Goal: Book appointment/travel/reservation

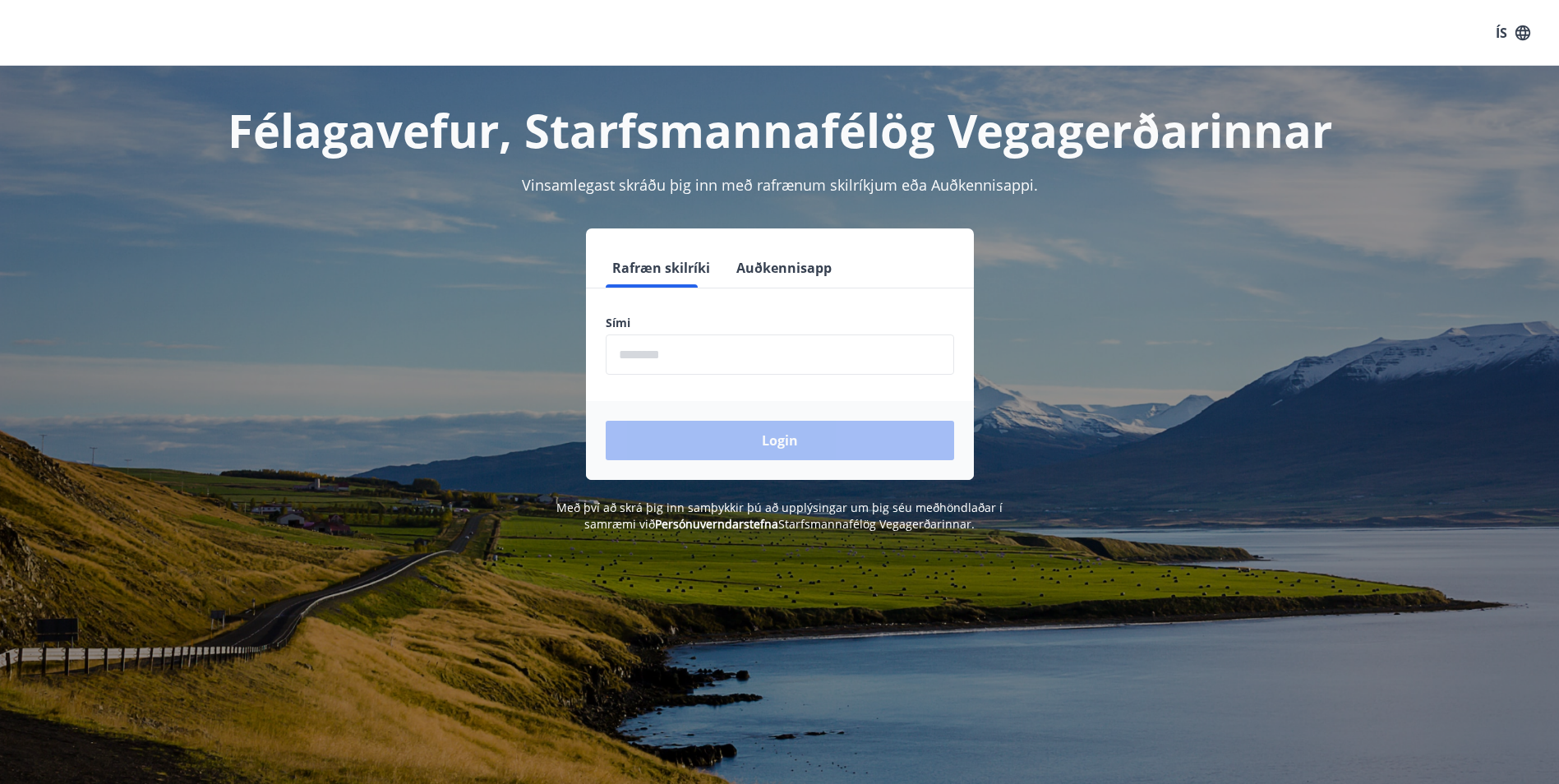
click at [657, 353] on input "phone" at bounding box center [780, 354] width 348 height 40
type input "********"
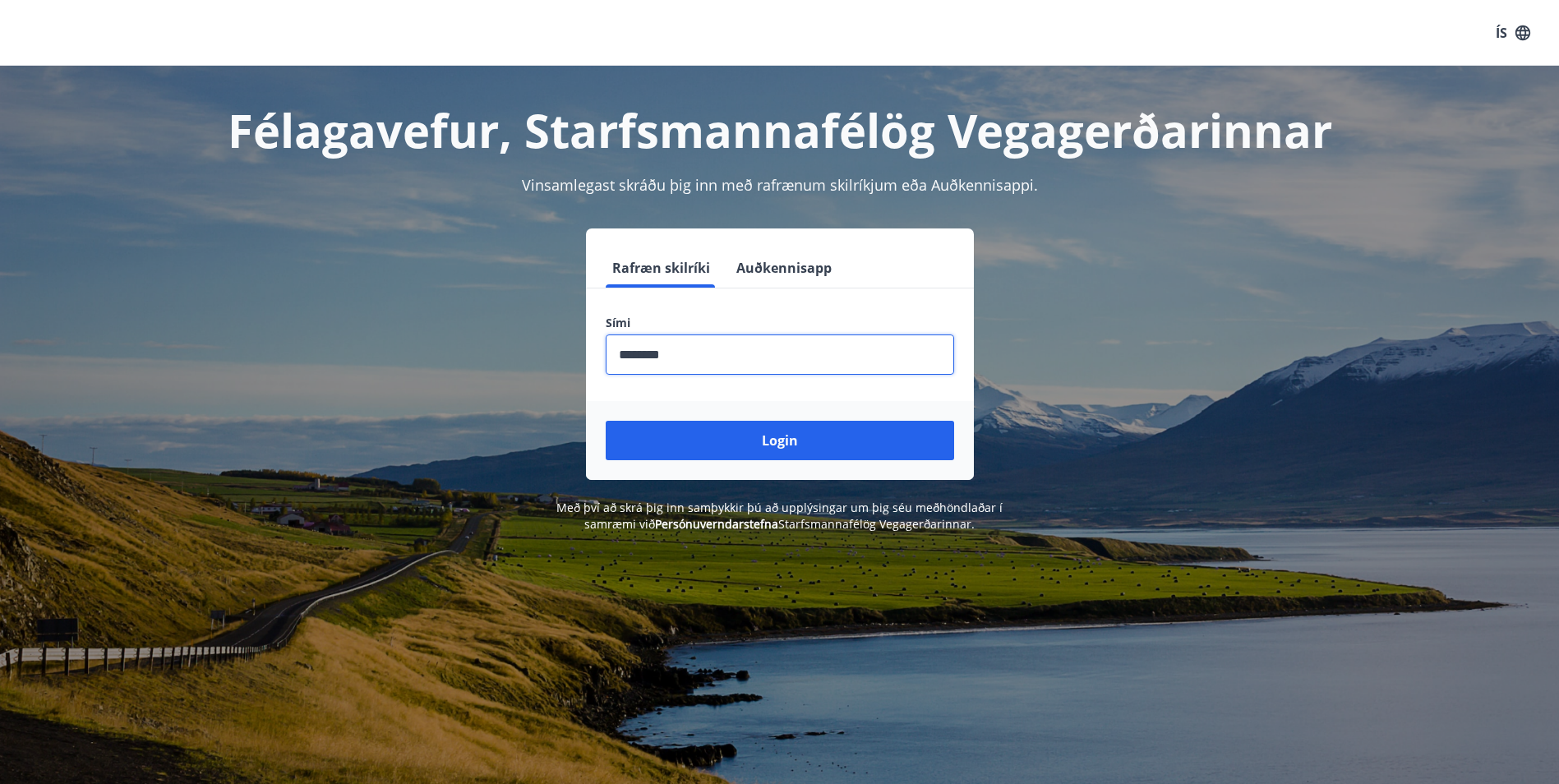
click at [681, 434] on button "Login" at bounding box center [780, 440] width 348 height 40
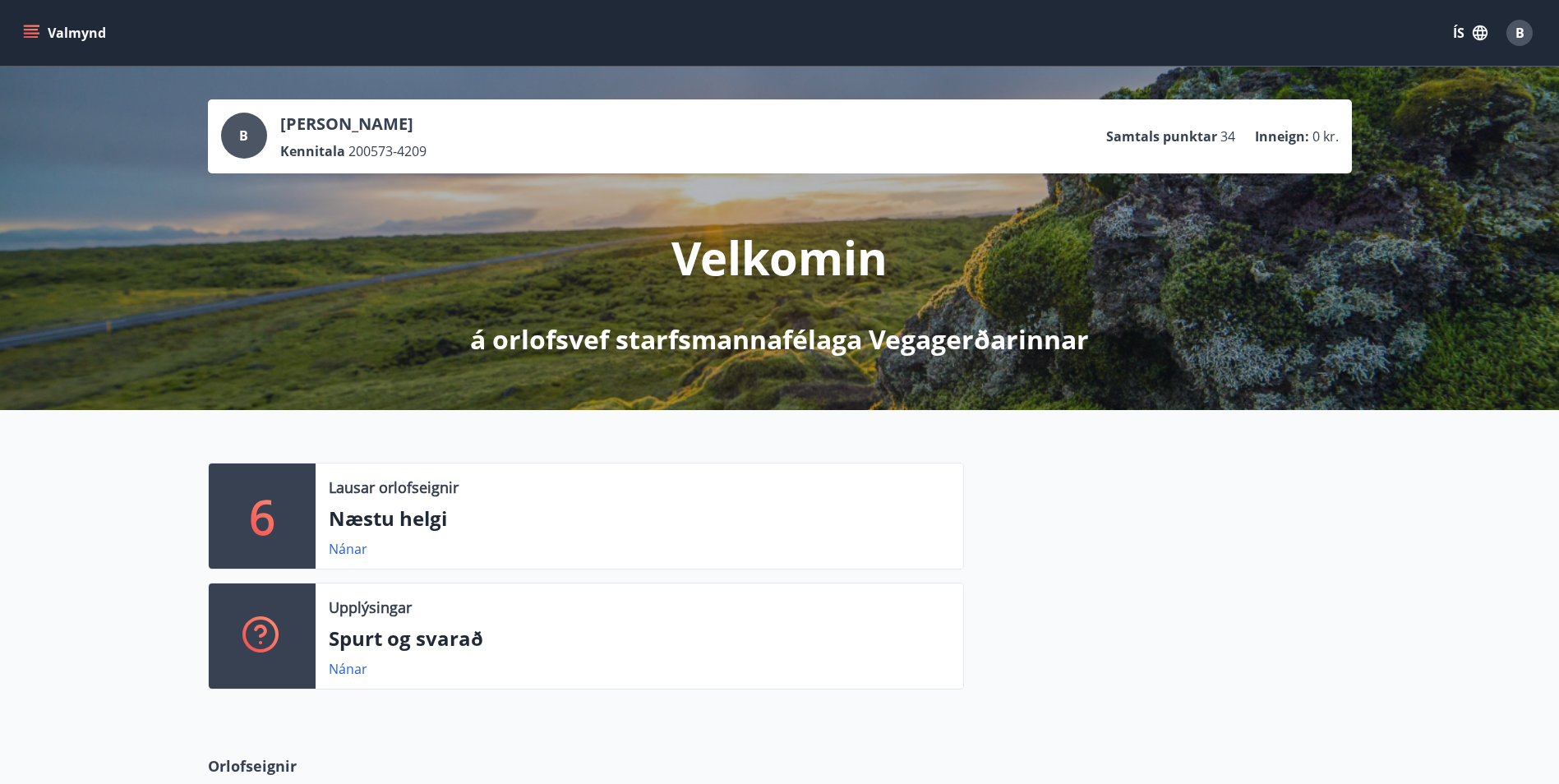
click at [29, 39] on icon "menu" at bounding box center [31, 33] width 17 height 17
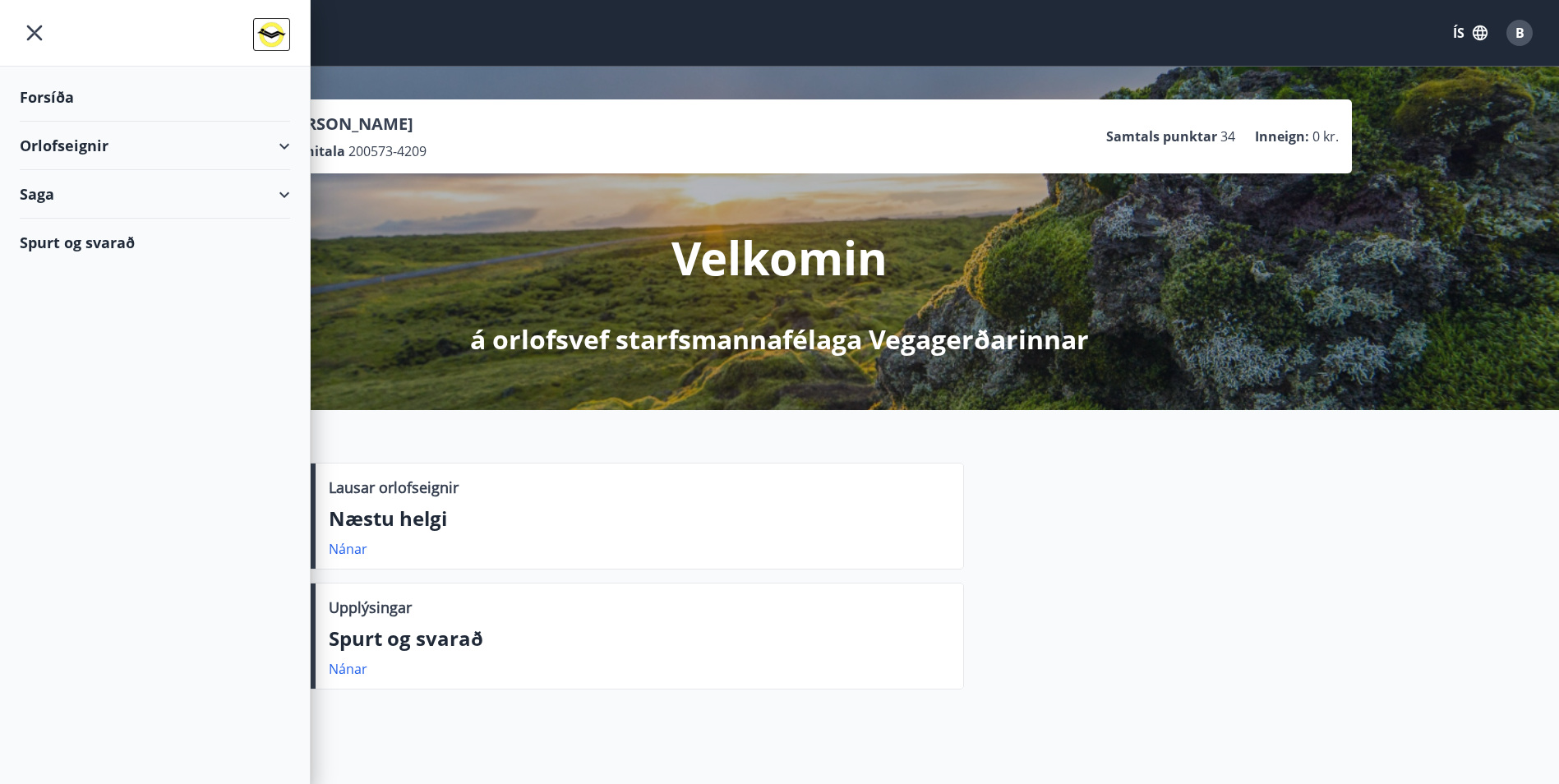
click at [280, 142] on div "Orlofseignir" at bounding box center [155, 145] width 271 height 48
click at [190, 194] on div "Framboð" at bounding box center [155, 186] width 244 height 34
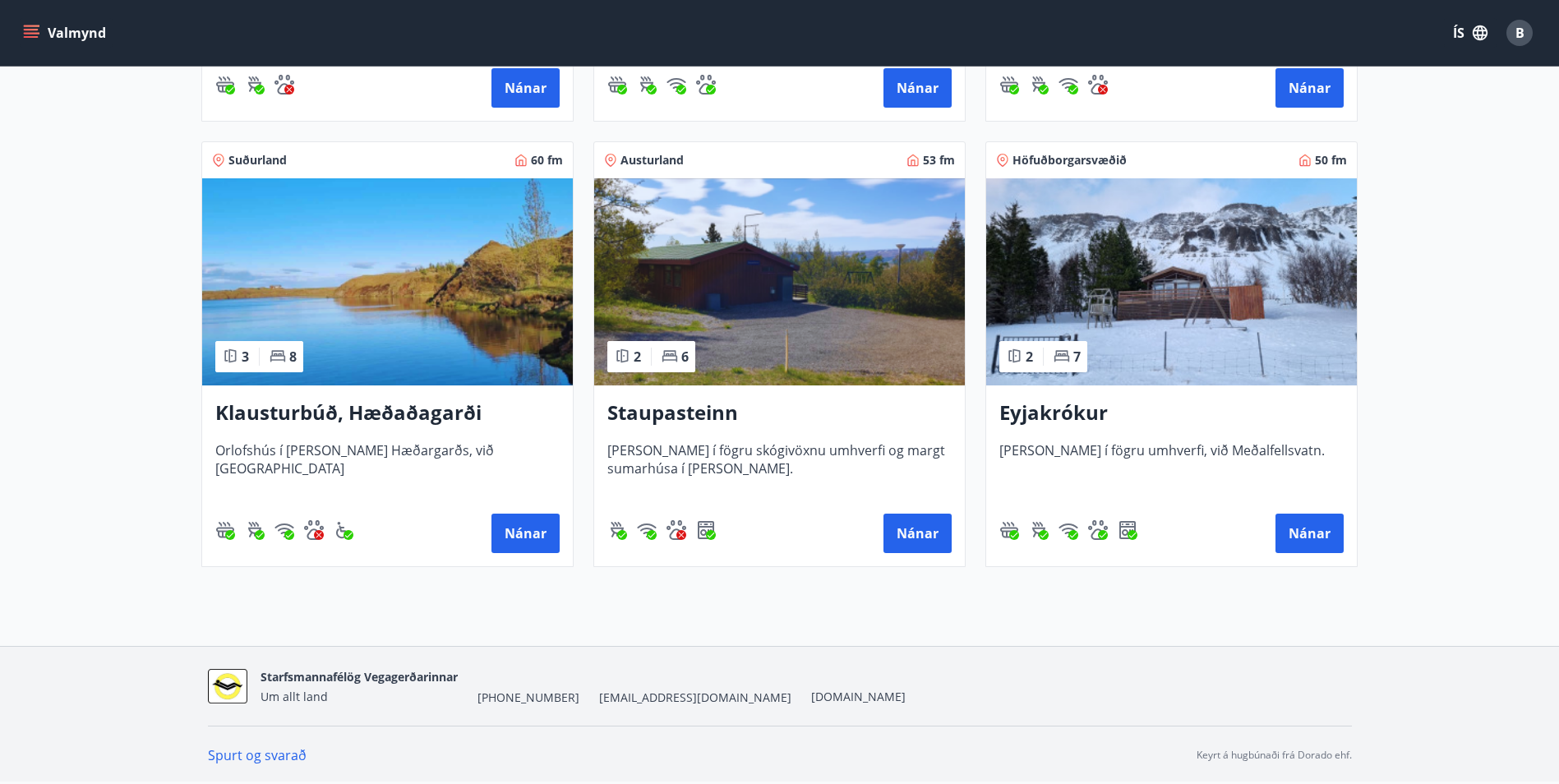
click at [1235, 323] on img at bounding box center [1172, 282] width 371 height 207
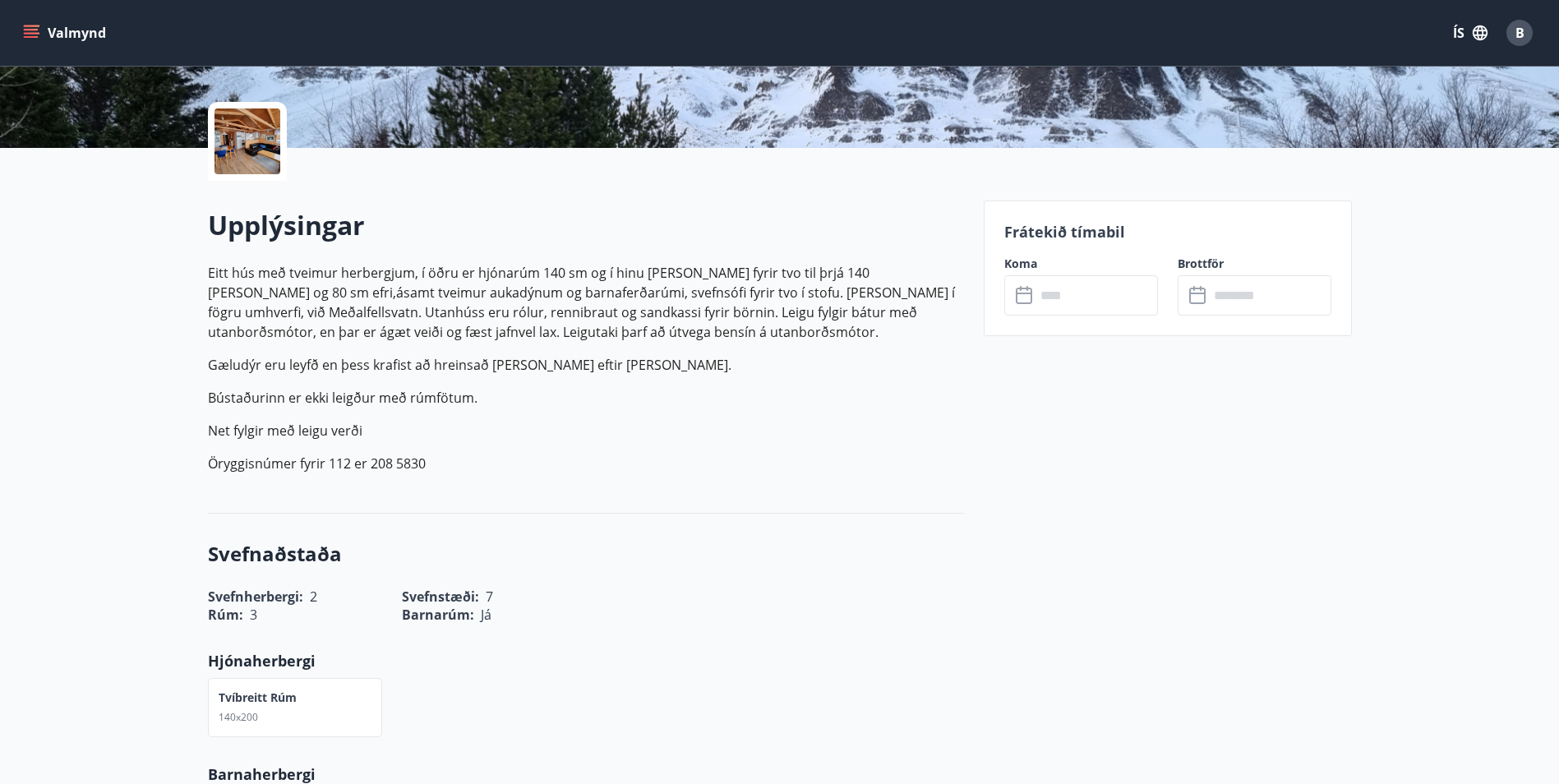
scroll to position [329, 0]
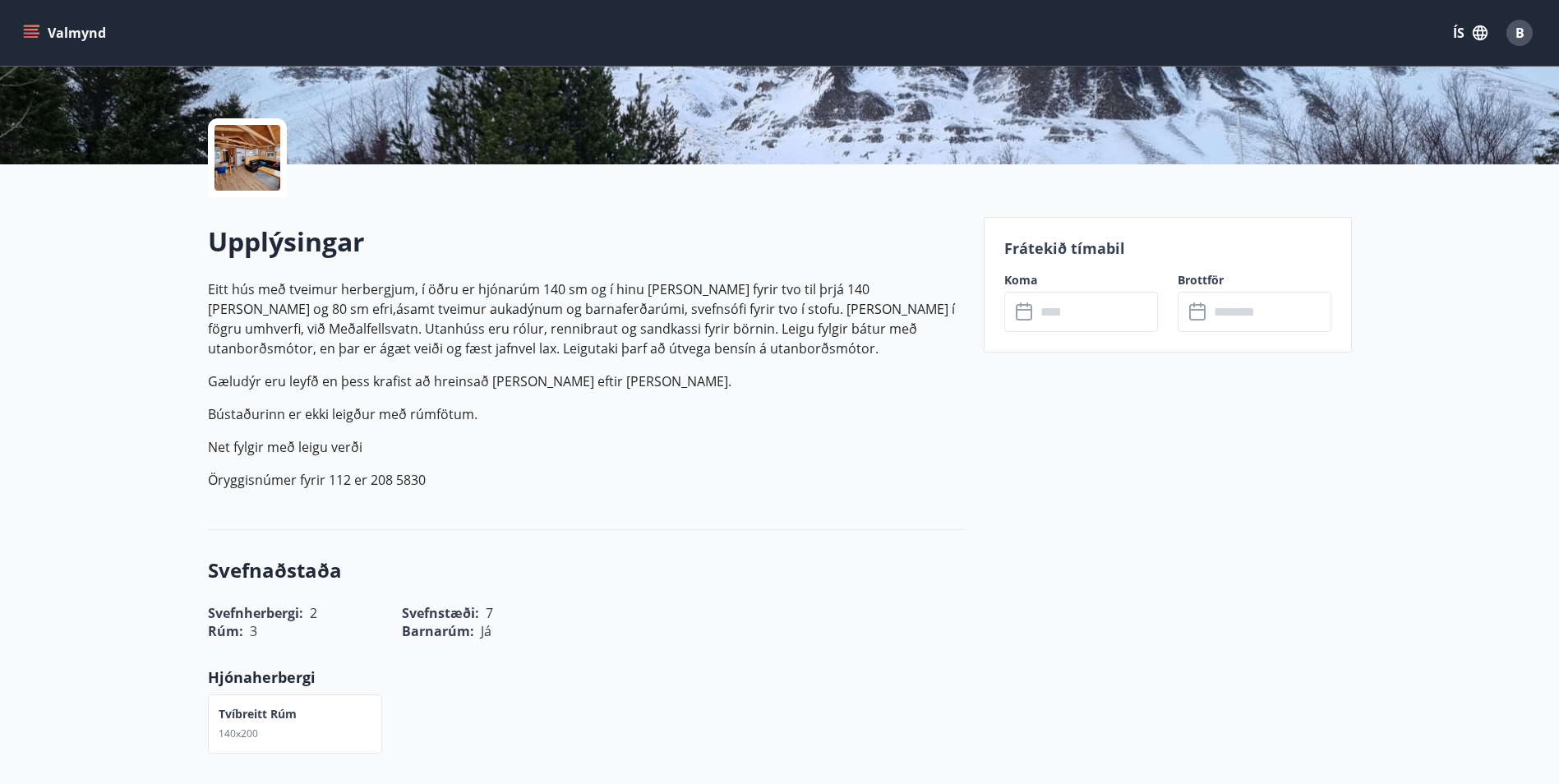
click at [1055, 313] on input "text" at bounding box center [1096, 312] width 122 height 40
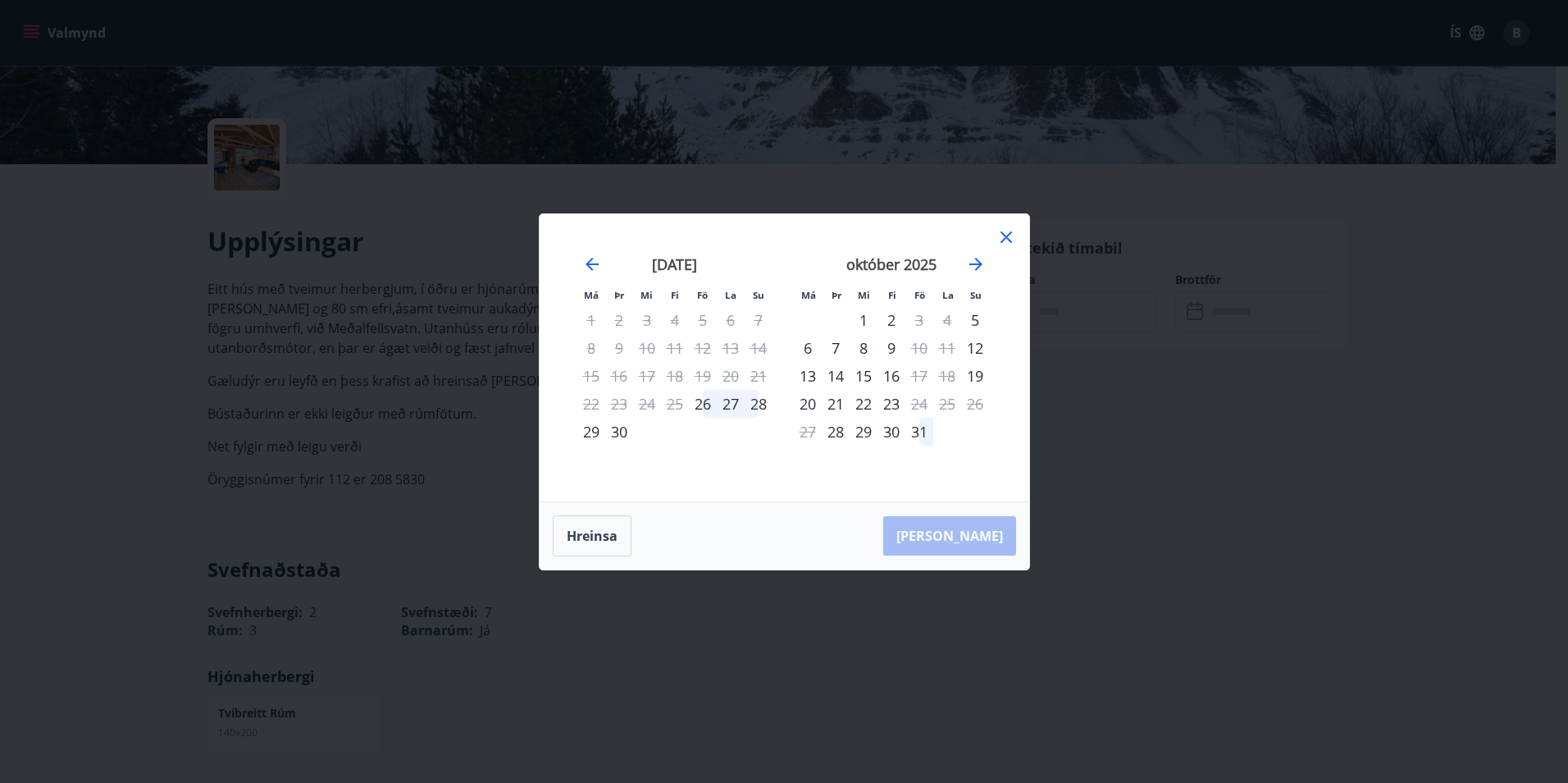
click at [1013, 232] on icon at bounding box center [1006, 237] width 19 height 19
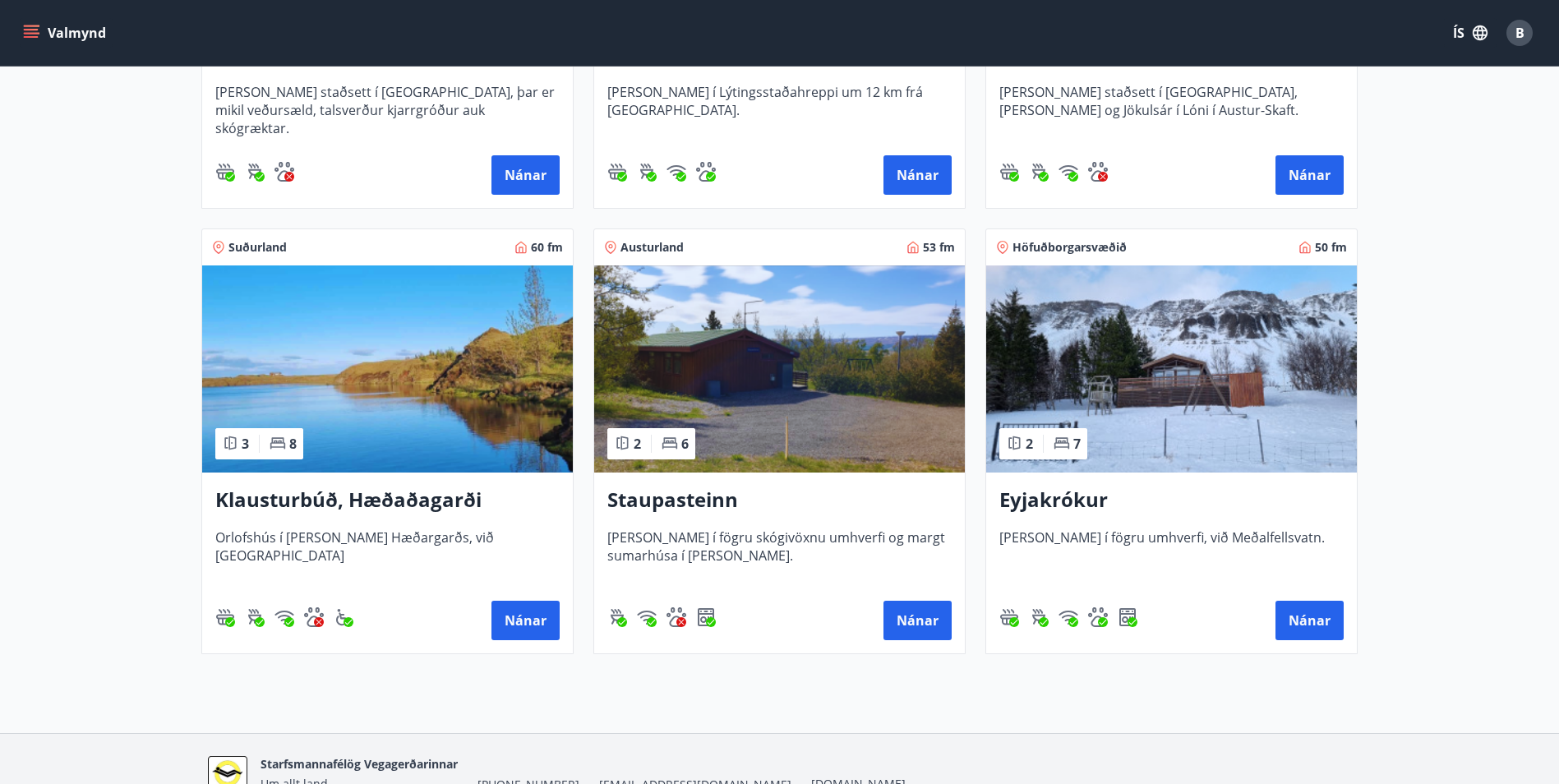
scroll to position [1068, 0]
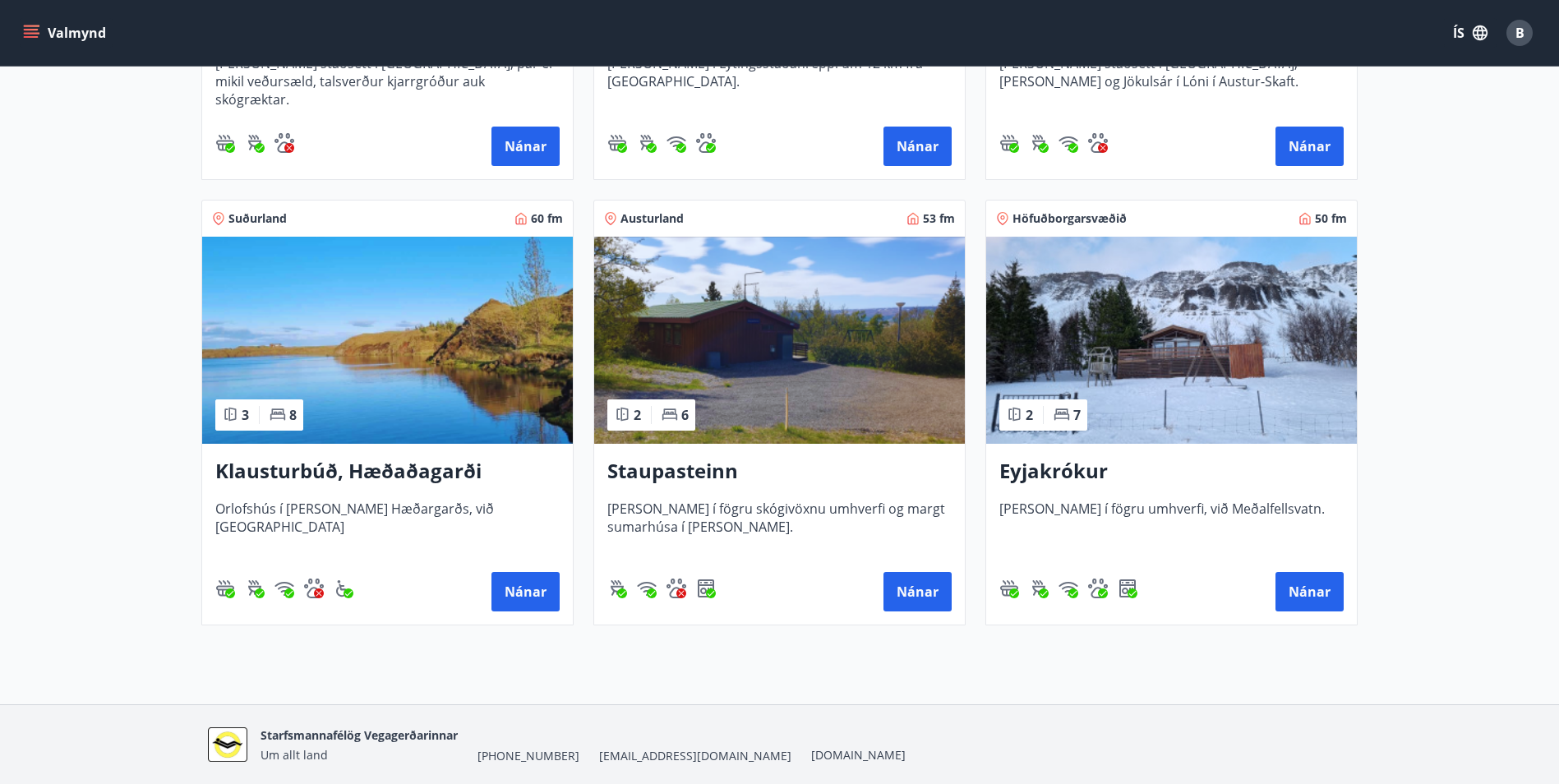
click at [404, 340] on img at bounding box center [388, 340] width 371 height 207
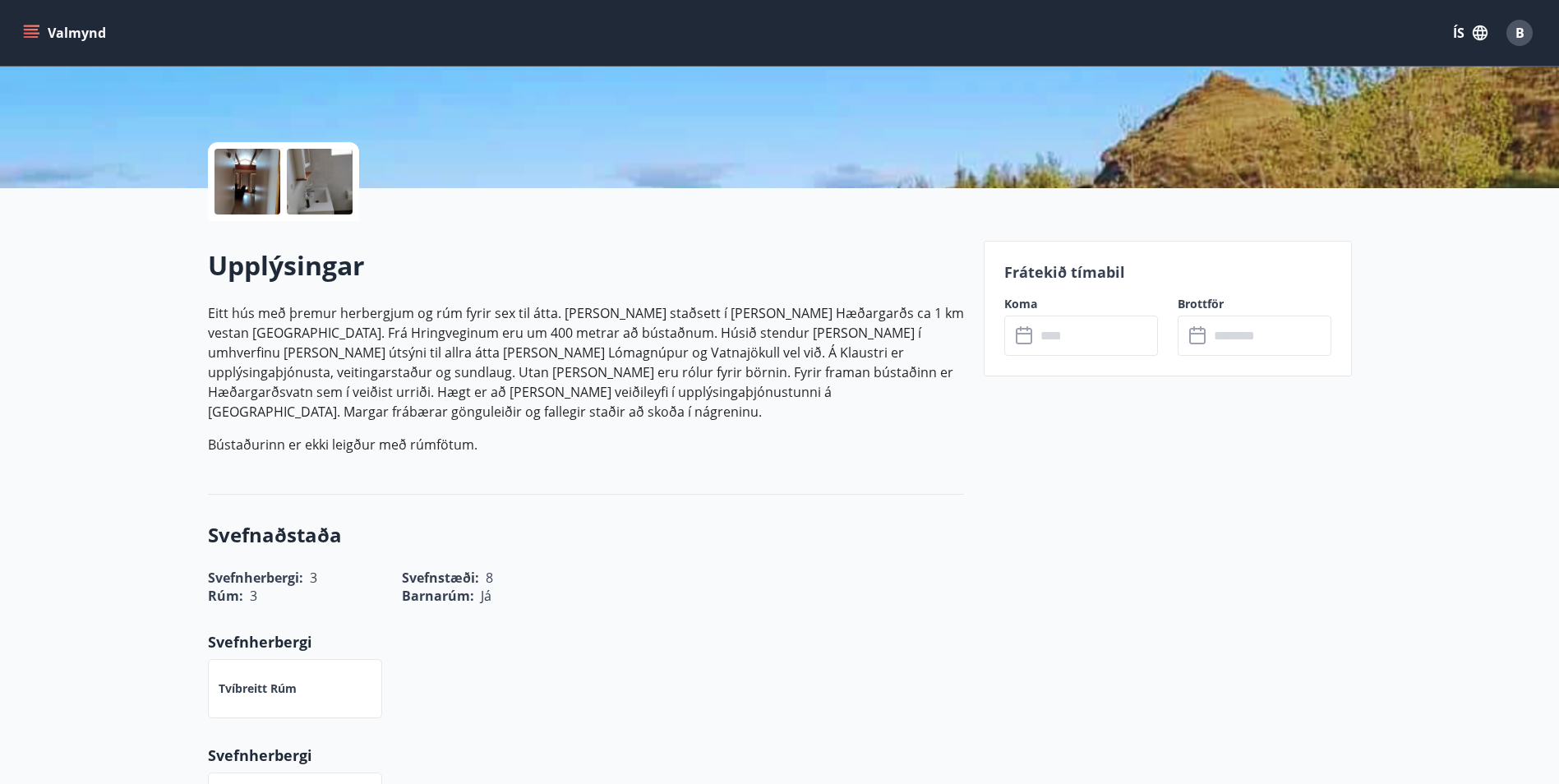
scroll to position [329, 0]
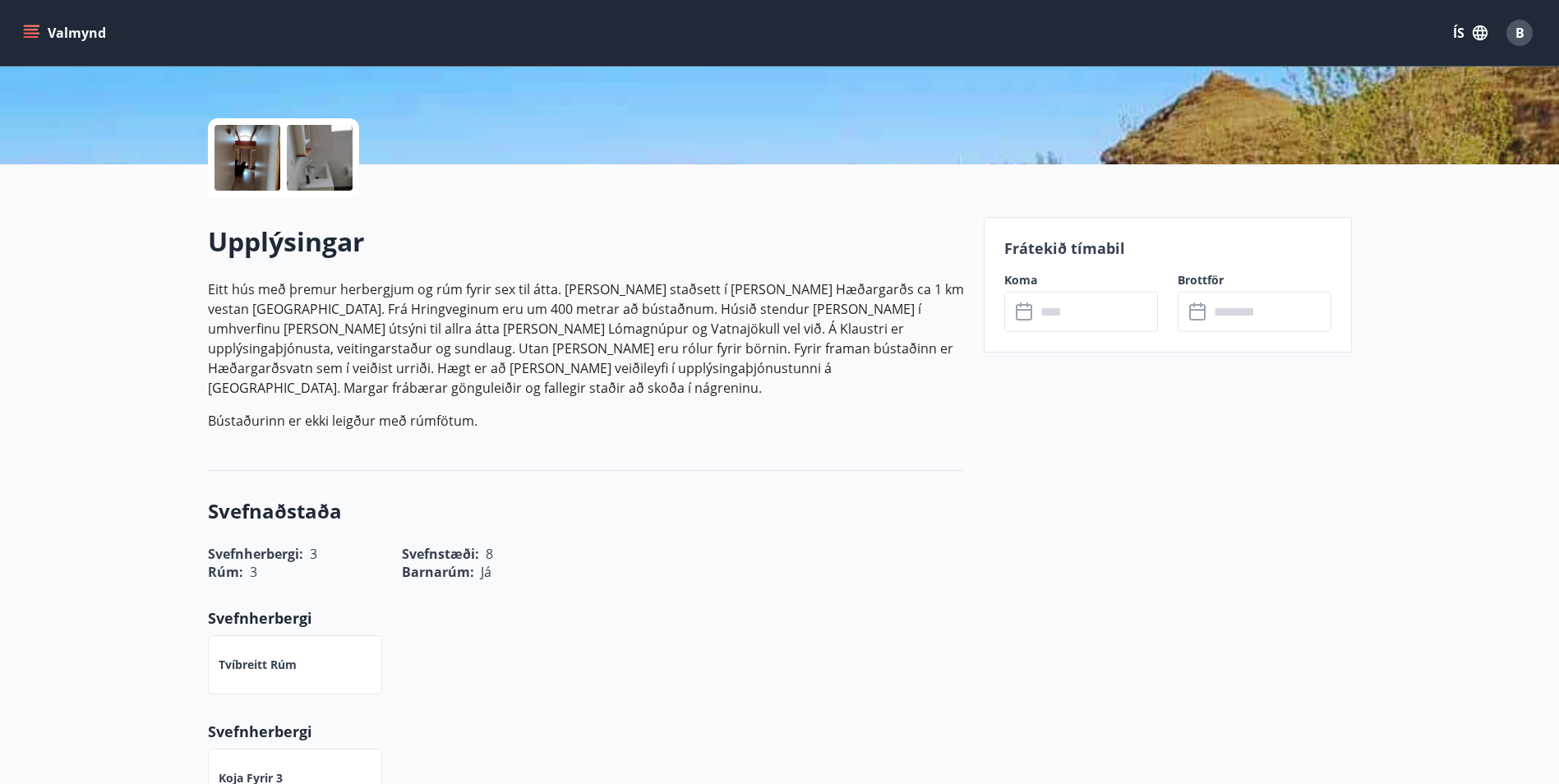
click at [1063, 316] on input "text" at bounding box center [1096, 312] width 122 height 40
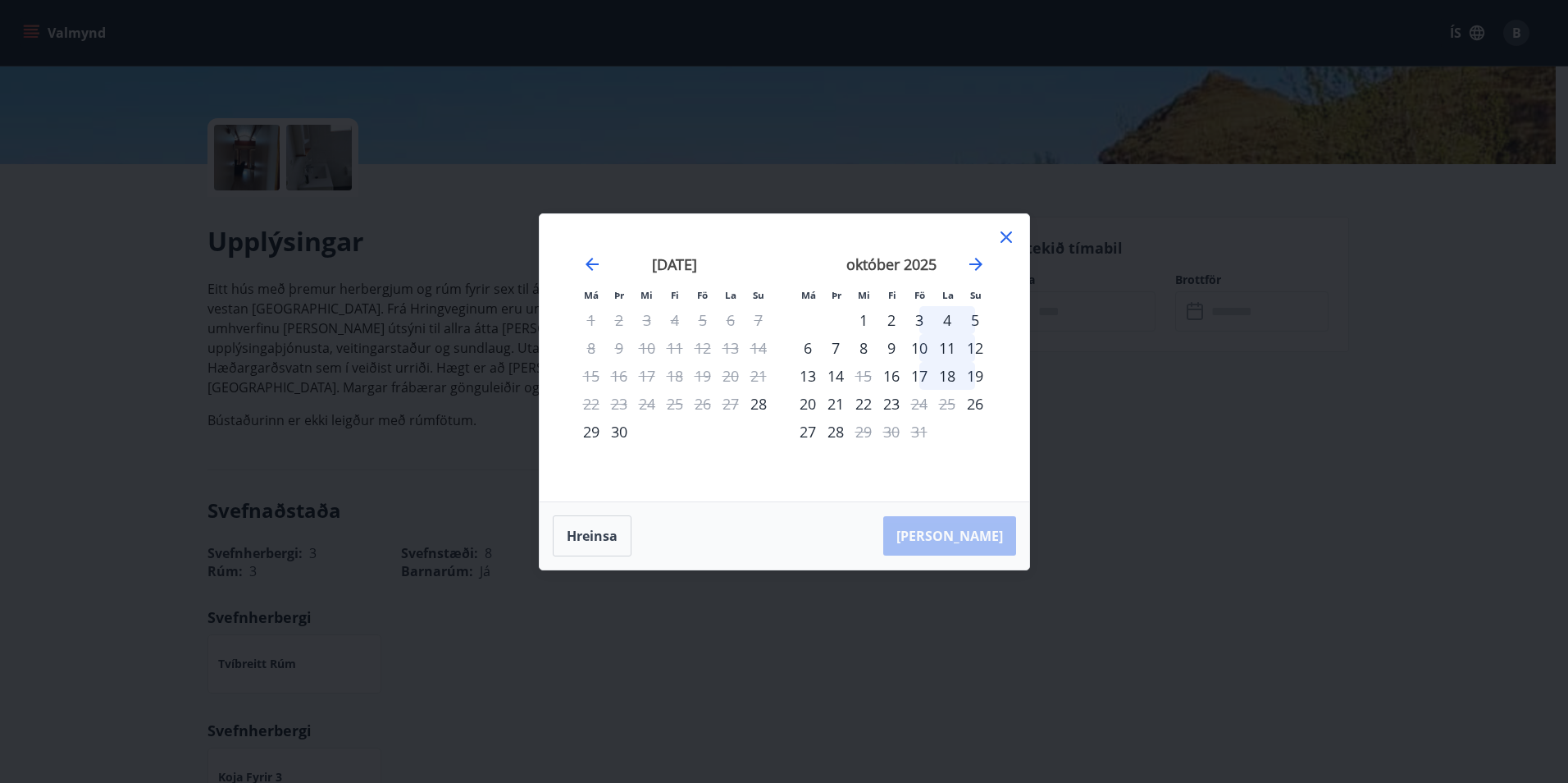
click at [1006, 238] on icon at bounding box center [1006, 237] width 11 height 11
